Goal: Information Seeking & Learning: Learn about a topic

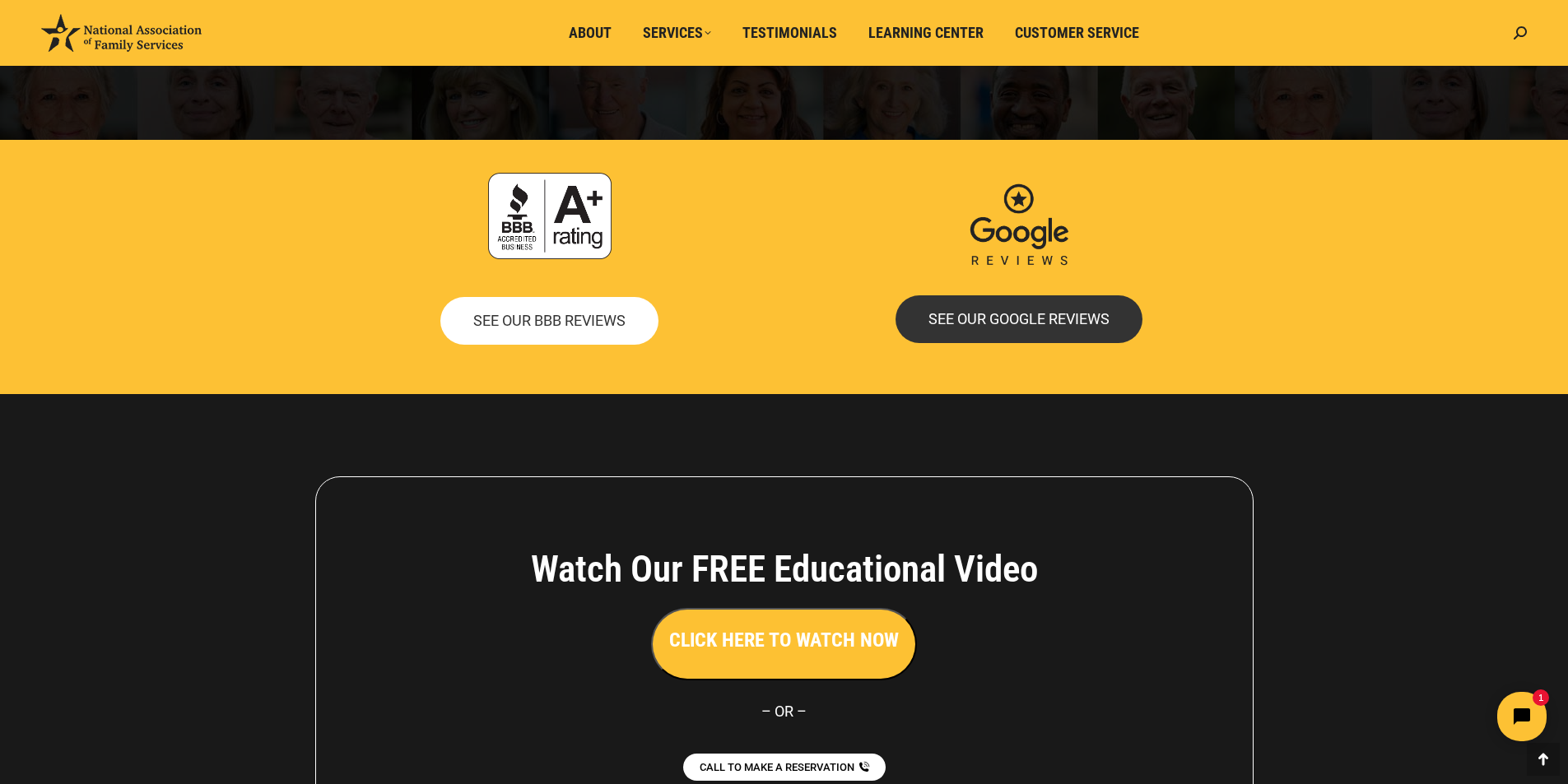
click at [587, 322] on span "SEE OUR BBB REVIEWS" at bounding box center [550, 321] width 153 height 14
click at [748, 253] on div at bounding box center [550, 215] width 453 height 86
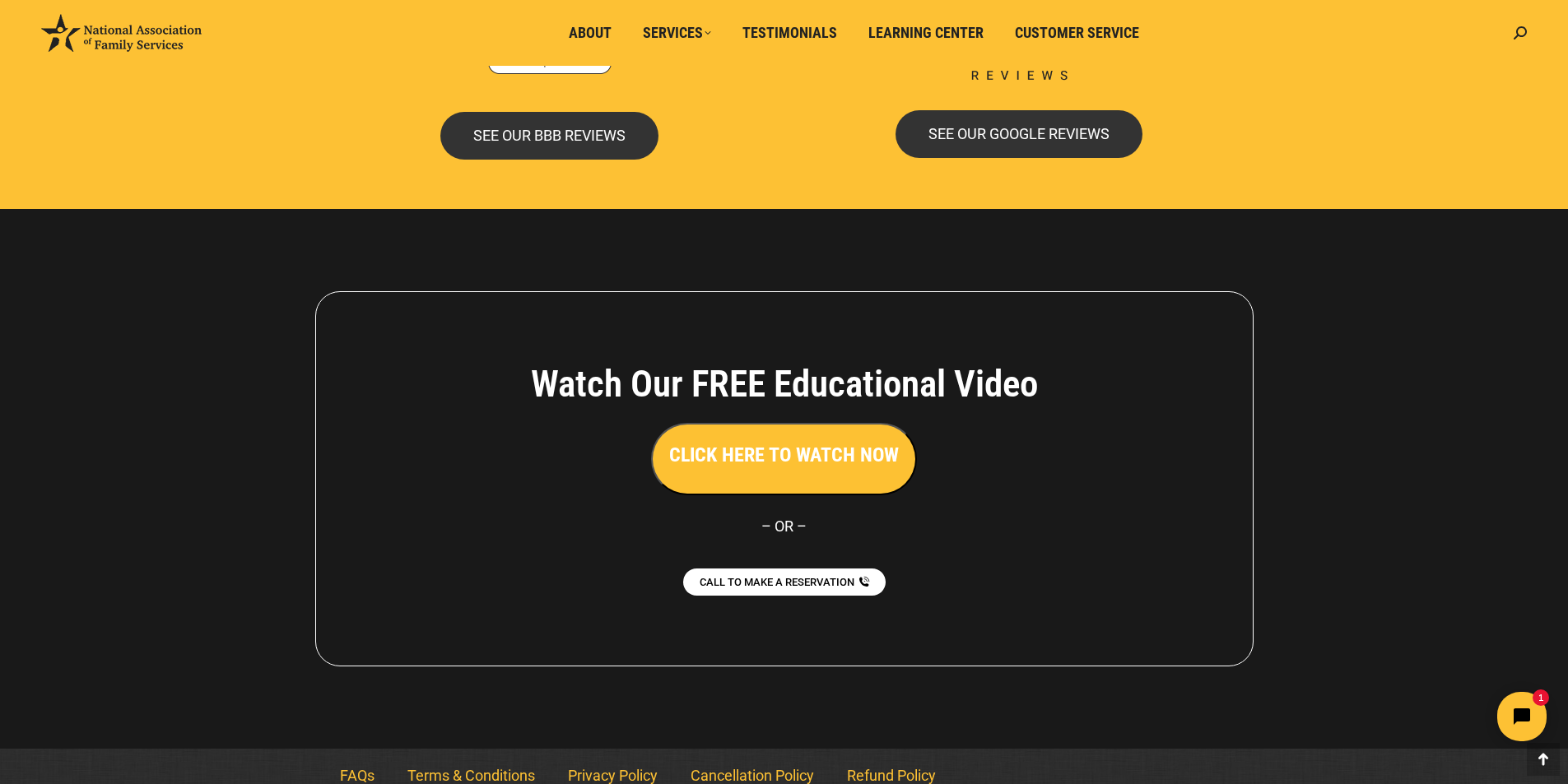
scroll to position [3538, 0]
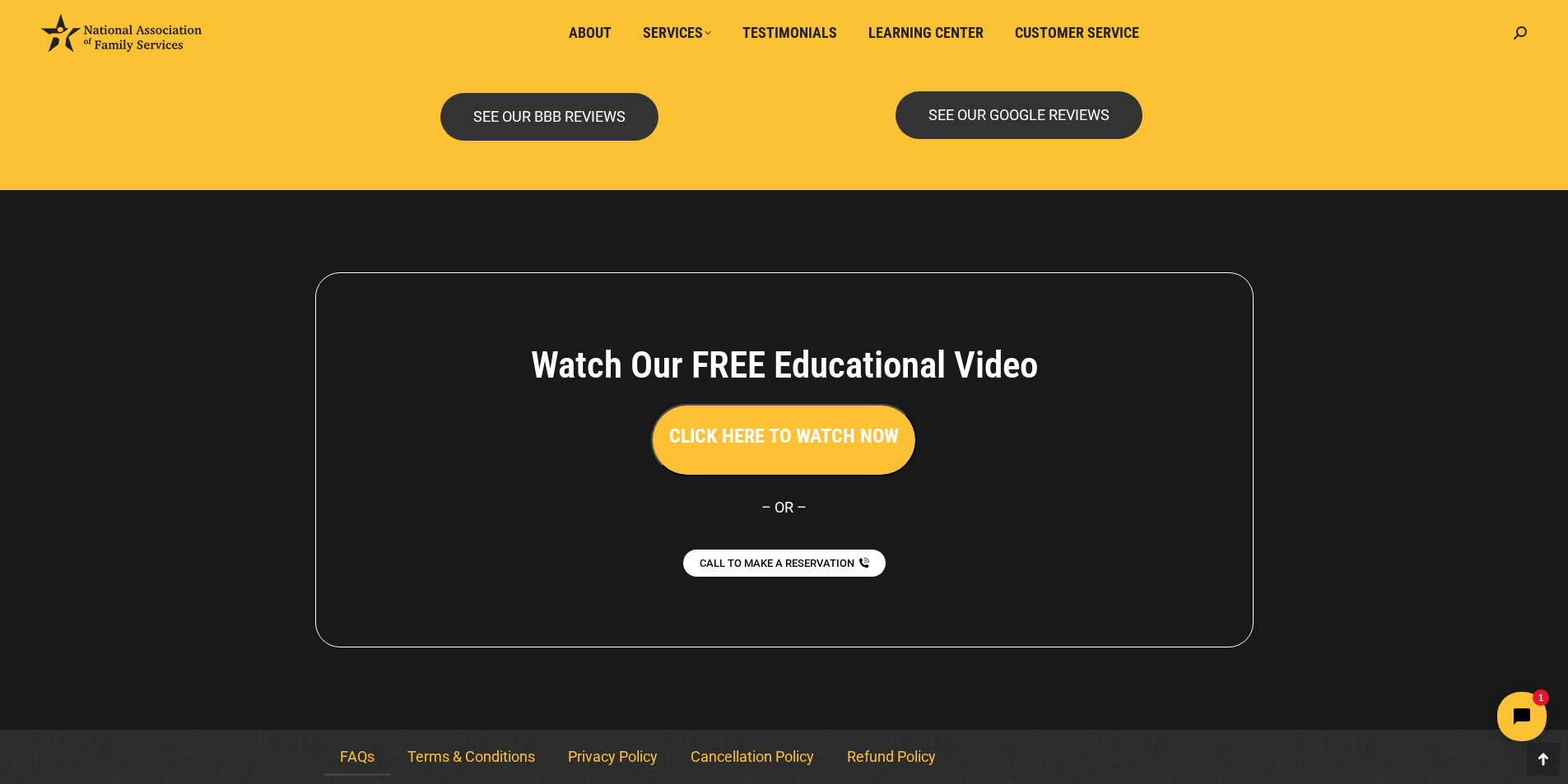
click at [353, 762] on link "FAQs" at bounding box center [357, 756] width 68 height 38
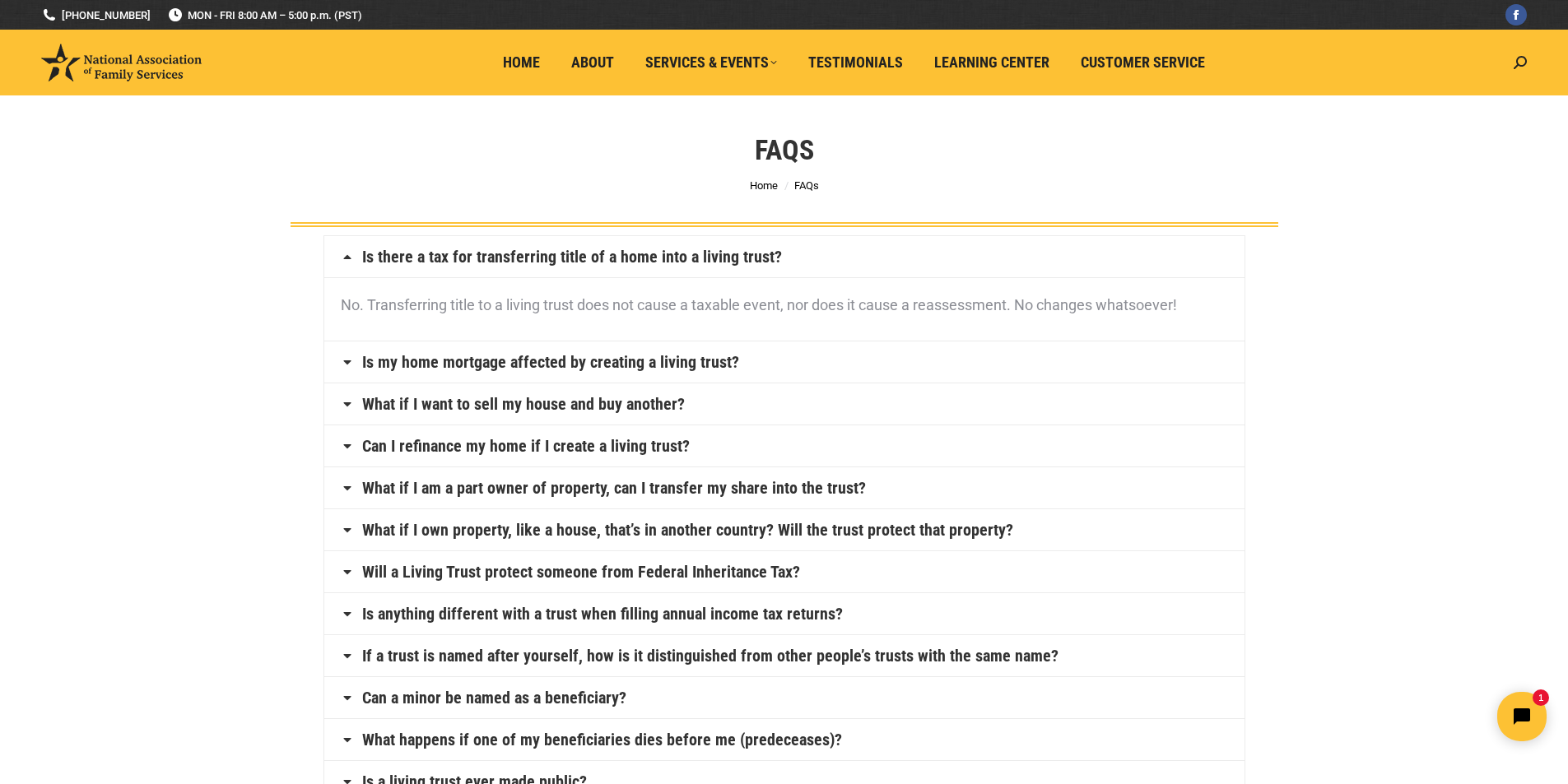
click at [672, 366] on link "Is my home mortgage affected by creating a living trust?" at bounding box center [551, 361] width 377 height 16
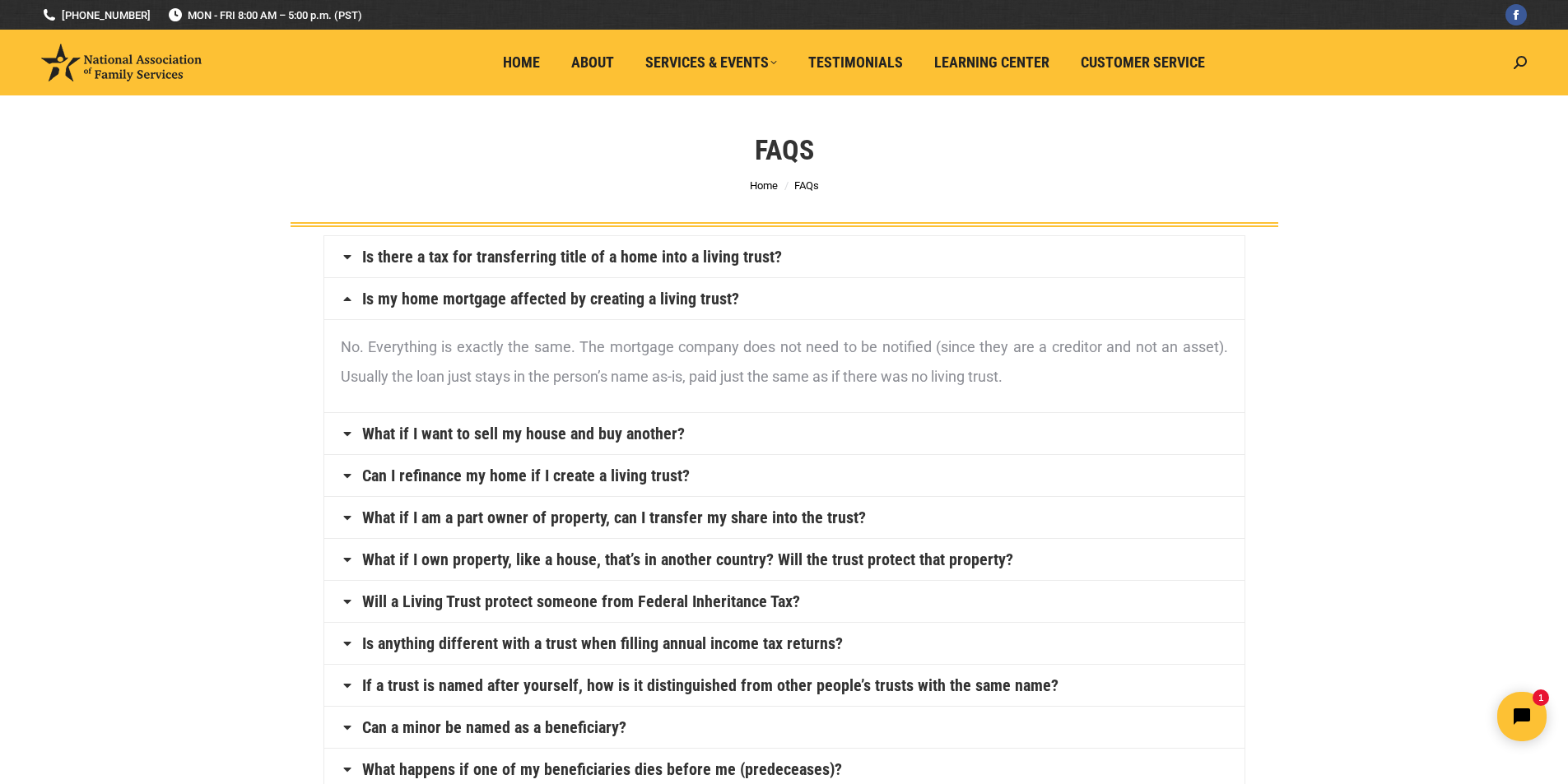
click at [643, 429] on link "What if I want to sell my house and buy another?" at bounding box center [524, 434] width 323 height 16
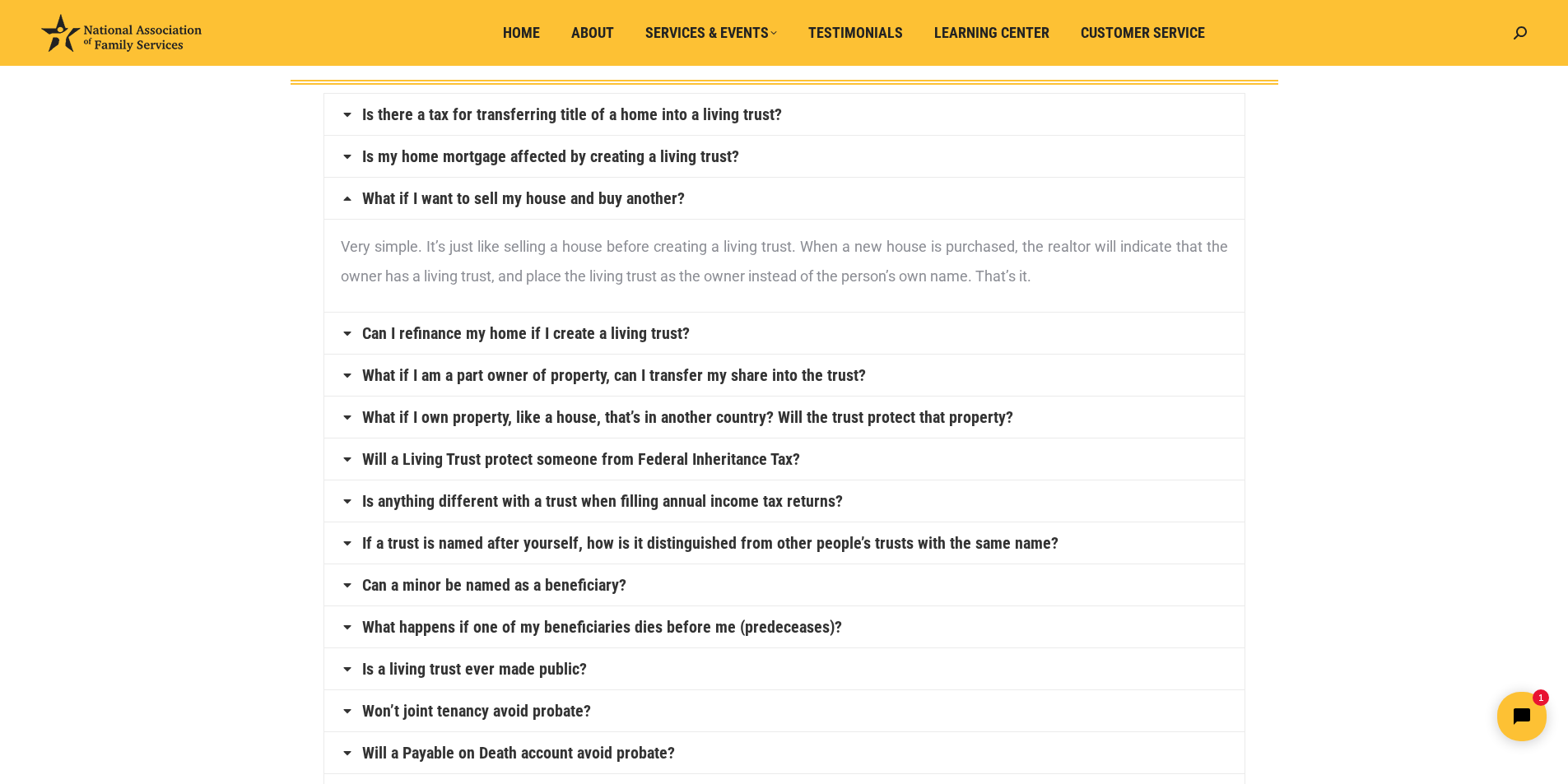
scroll to position [164, 0]
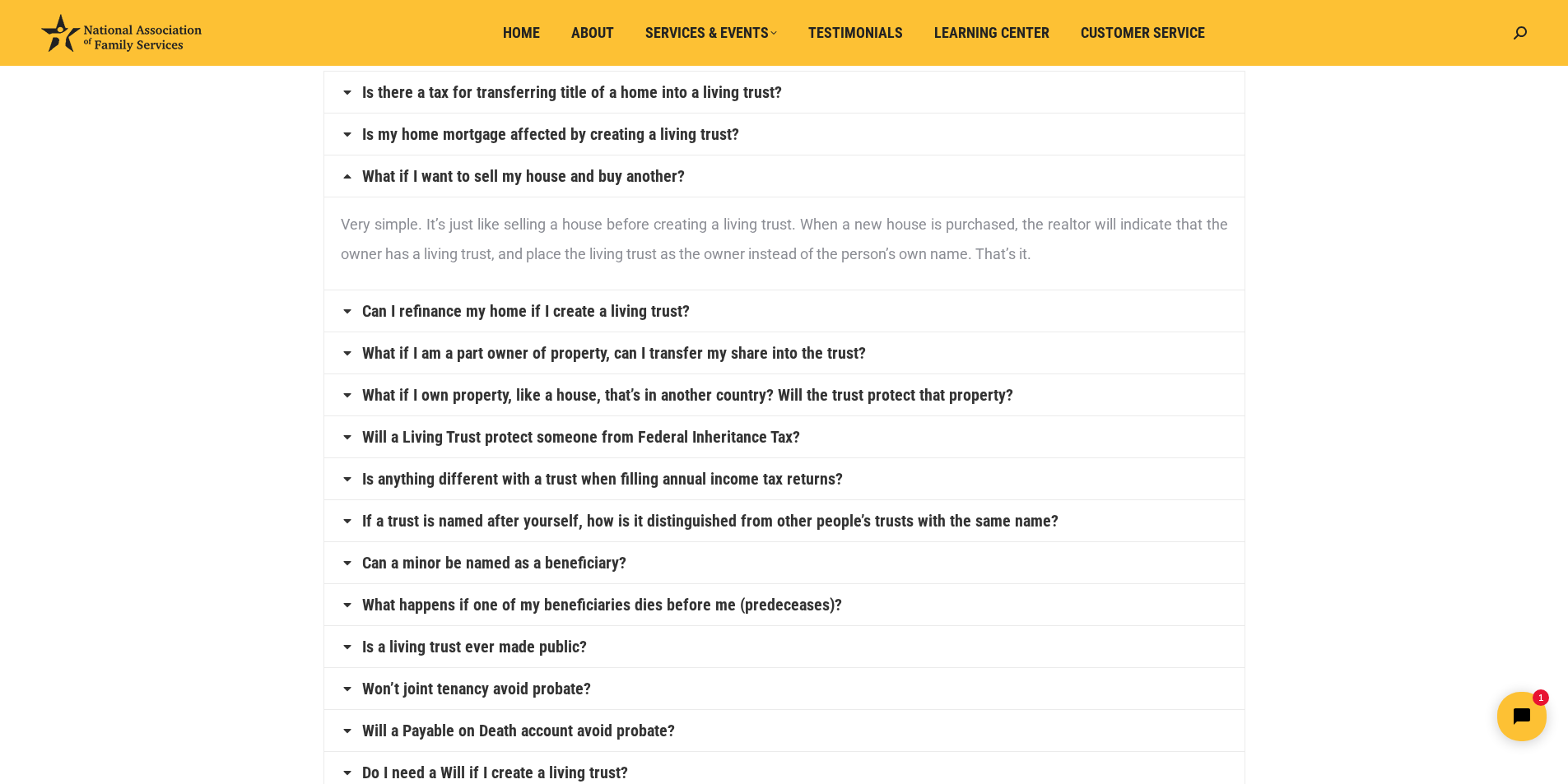
click at [641, 311] on link "Can I refinance my home if I create a living trust?" at bounding box center [526, 311] width 328 height 16
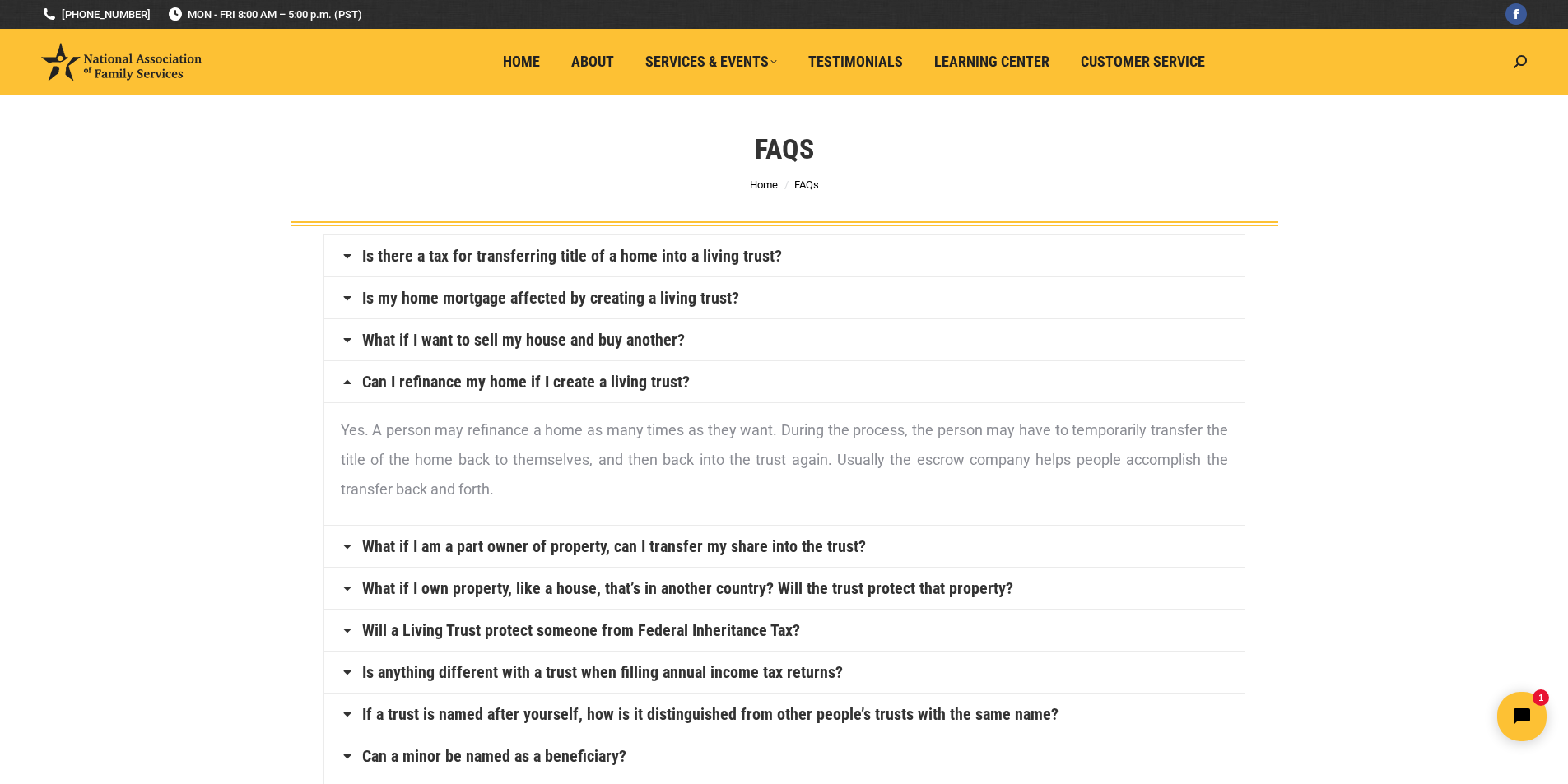
scroll to position [0, 0]
